Goal: Find specific page/section: Find specific page/section

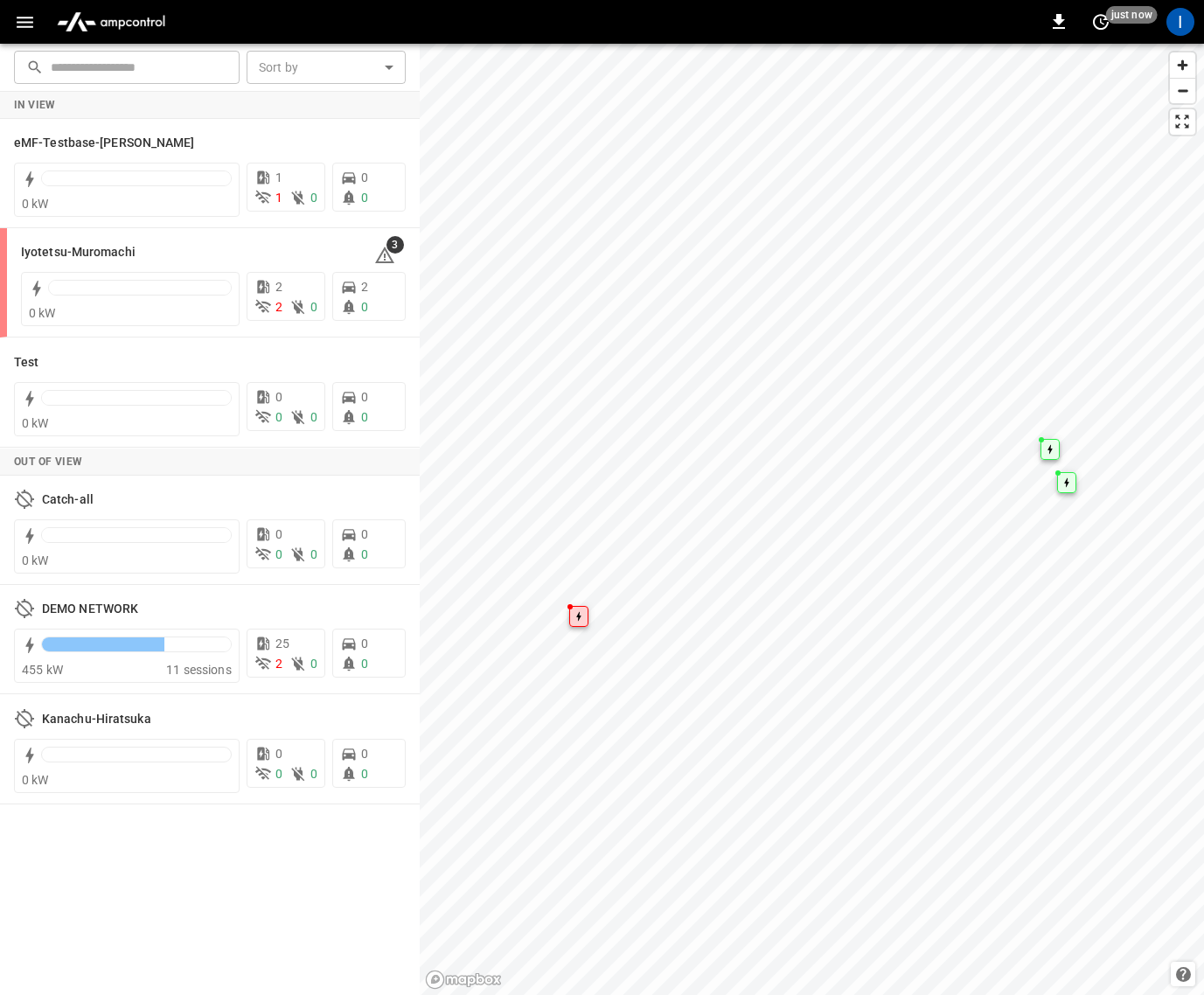
click at [27, 25] on icon "button" at bounding box center [25, 23] width 22 height 22
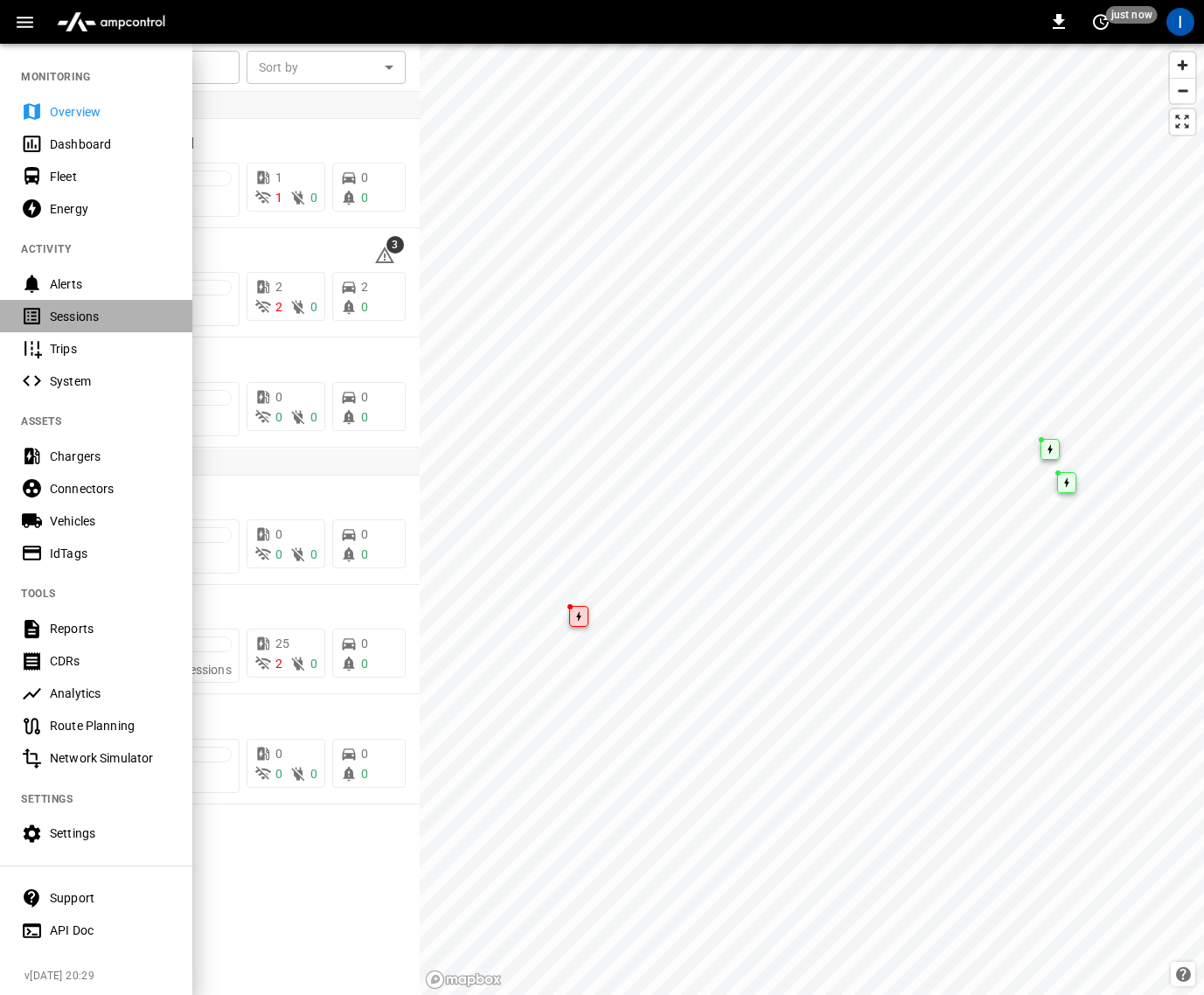
click at [121, 308] on div "Sessions" at bounding box center [110, 317] width 121 height 18
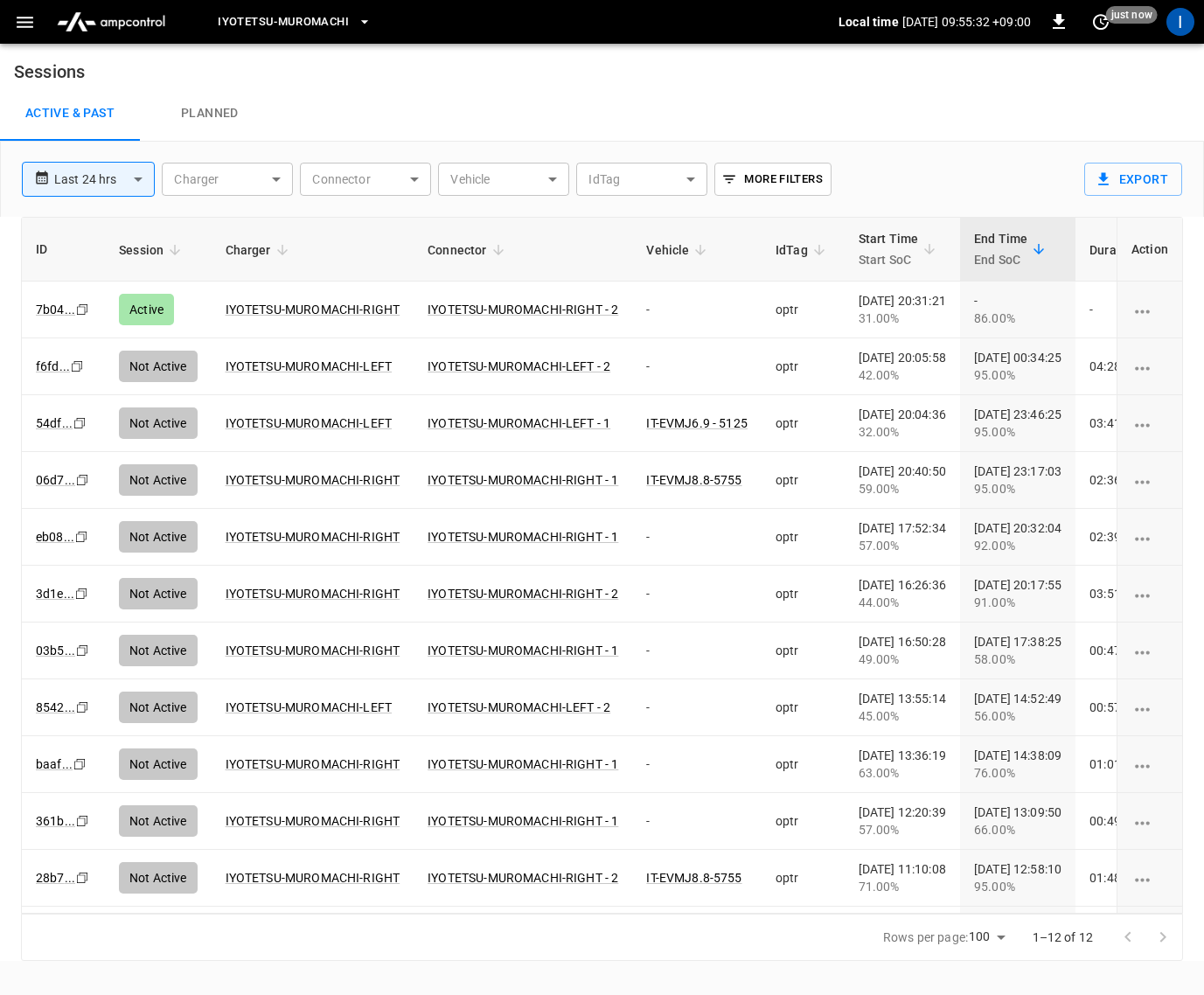
click at [314, 25] on span "Iyotetsu-Muromachi" at bounding box center [283, 22] width 131 height 20
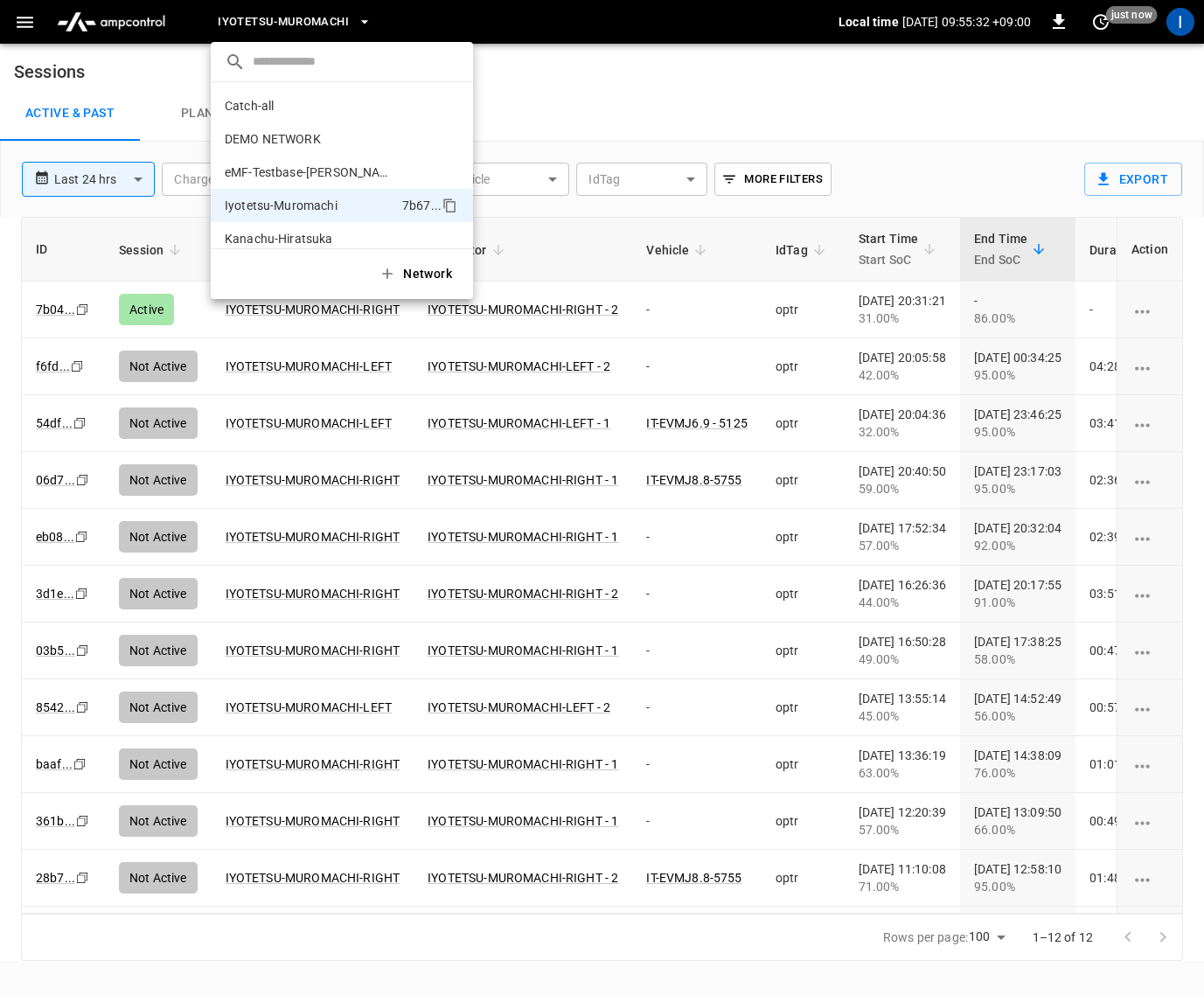
scroll to position [47, 0]
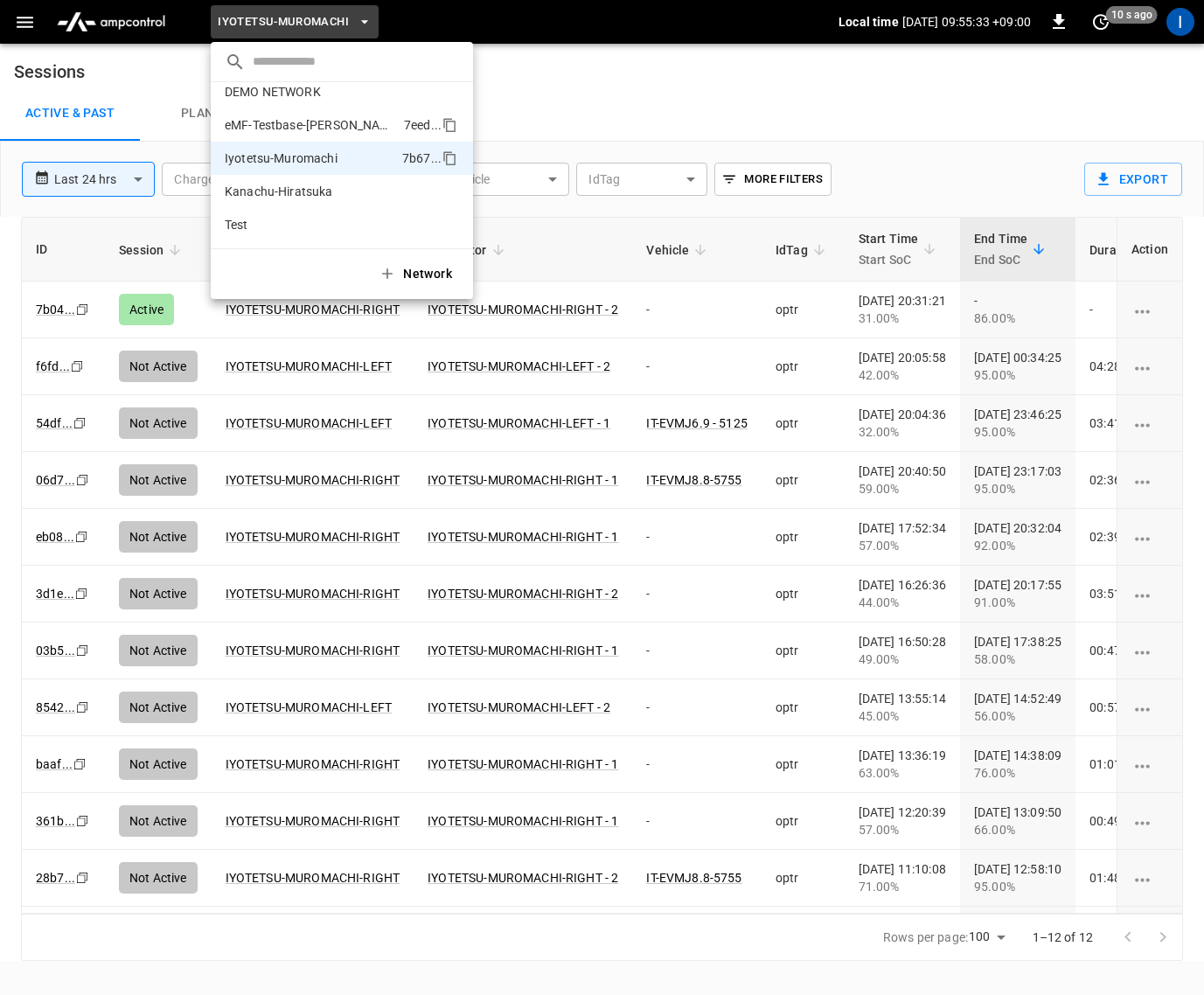
click at [346, 120] on p "eMF-Testbase-[PERSON_NAME]" at bounding box center [311, 125] width 173 height 18
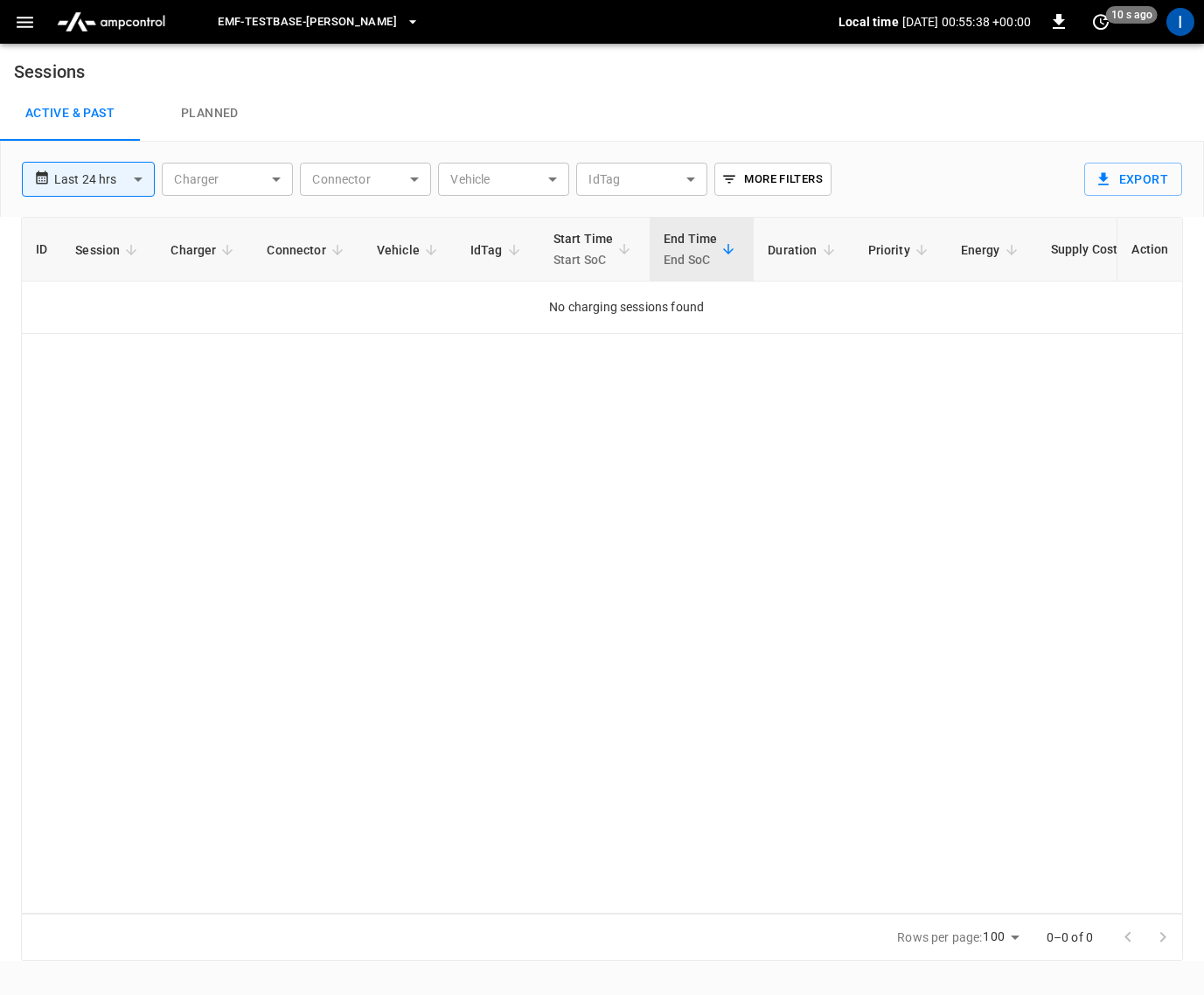
click at [340, 20] on span "eMF-Testbase-[PERSON_NAME]" at bounding box center [308, 22] width 179 height 20
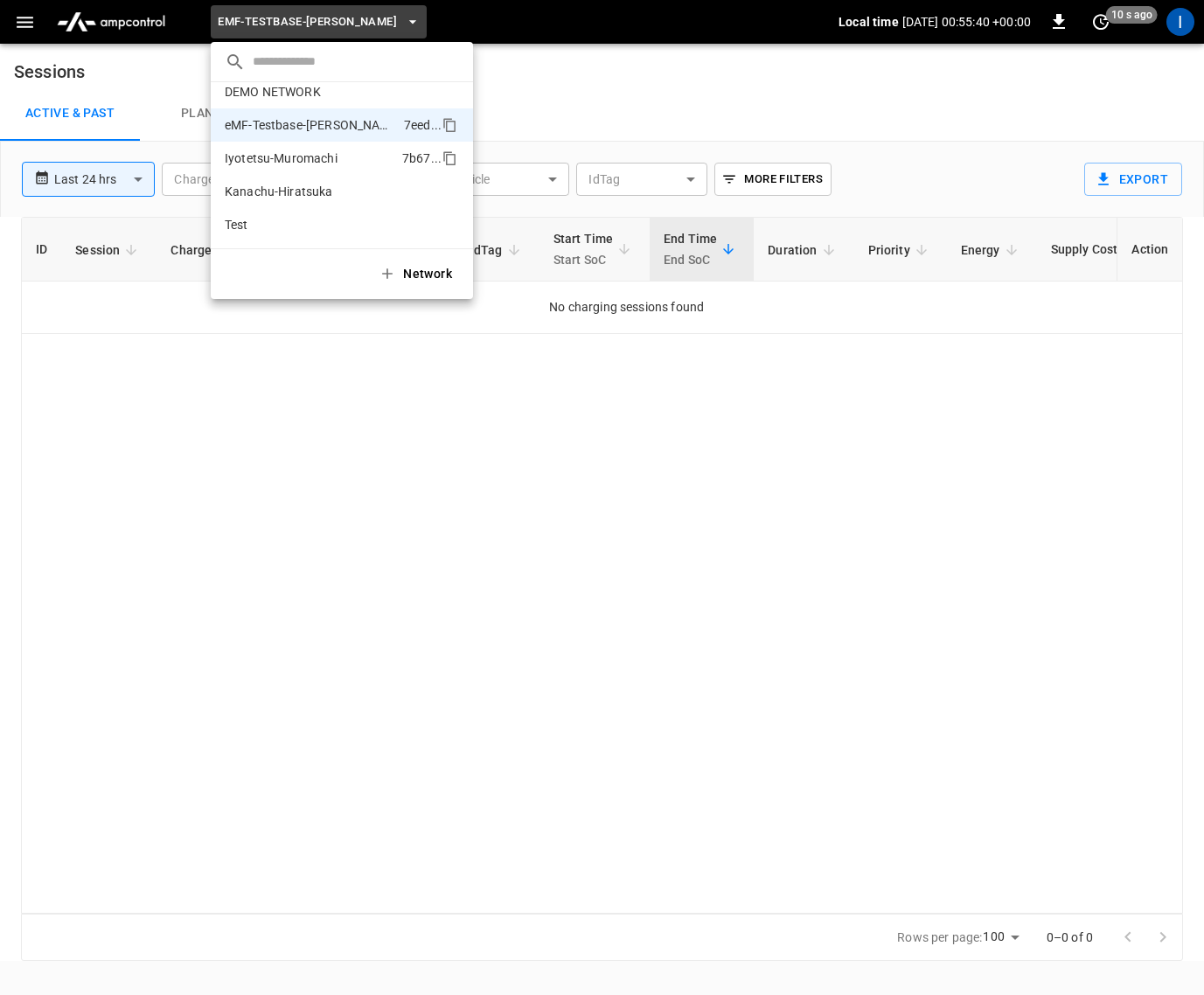
click at [321, 161] on p "Iyotetsu-Muromachi" at bounding box center [281, 159] width 112 height 18
